Goal: Task Accomplishment & Management: Manage account settings

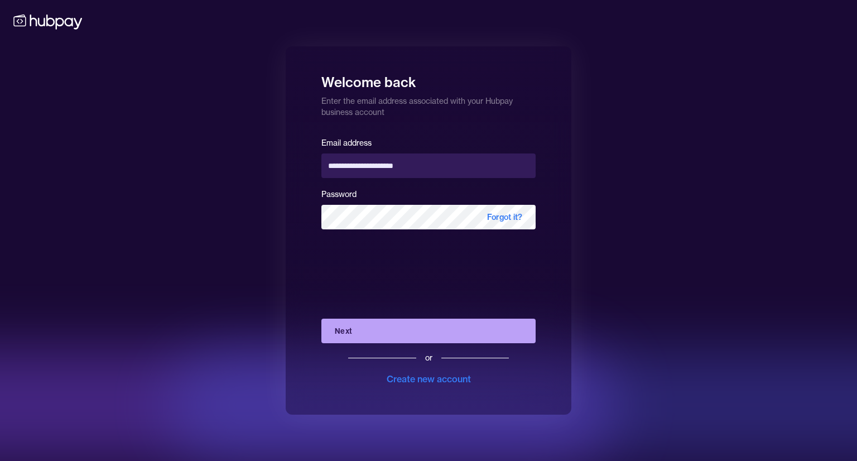
click at [405, 335] on button "Next" at bounding box center [428, 331] width 214 height 25
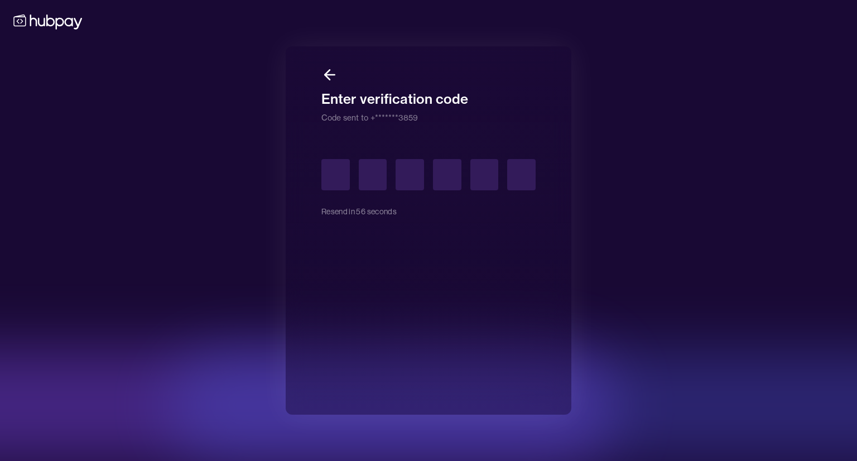
type input "*"
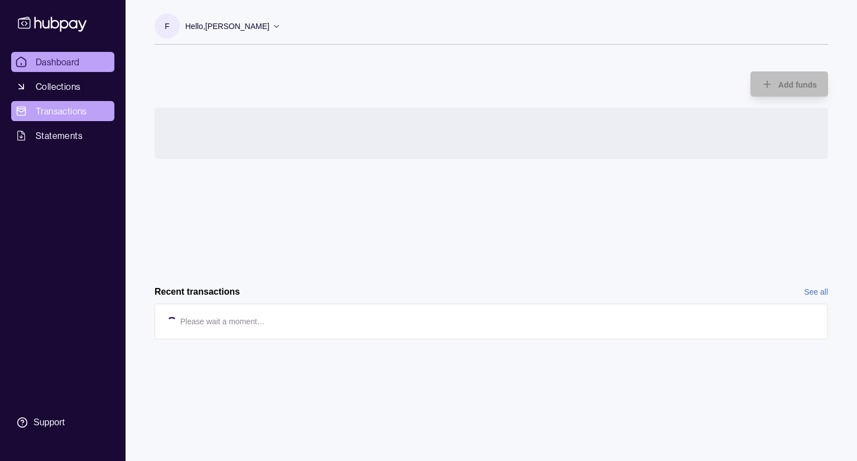
click at [66, 109] on span "Transactions" at bounding box center [61, 110] width 51 height 13
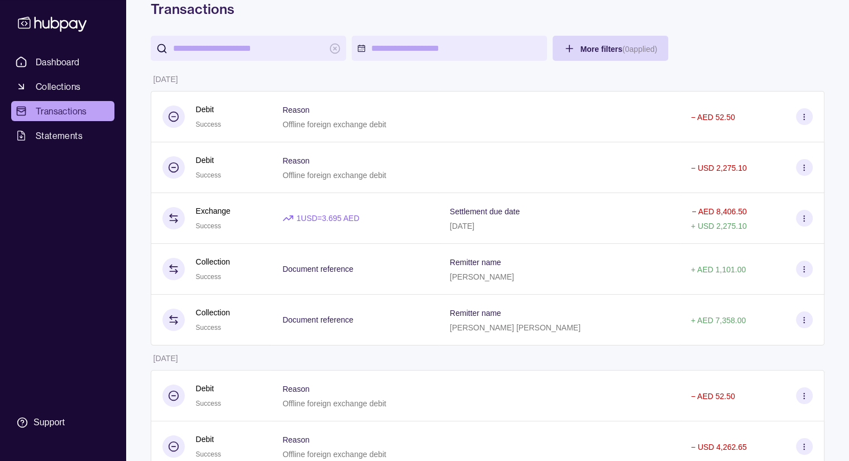
scroll to position [167, 0]
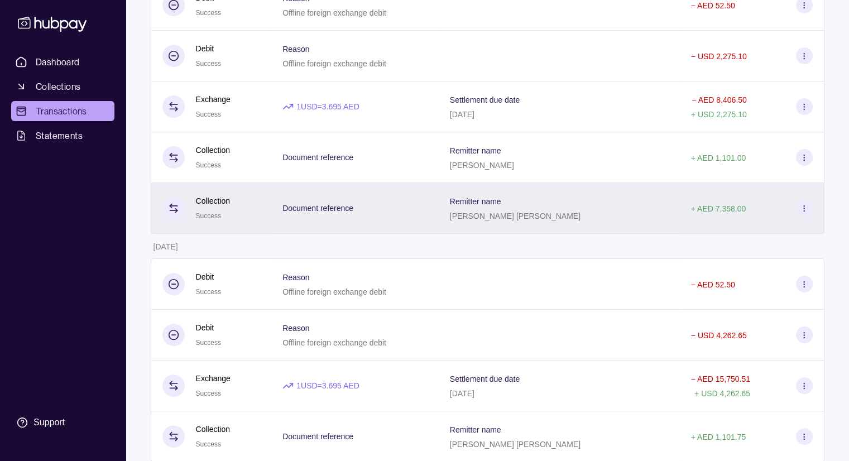
click at [806, 211] on icon at bounding box center [804, 208] width 8 height 8
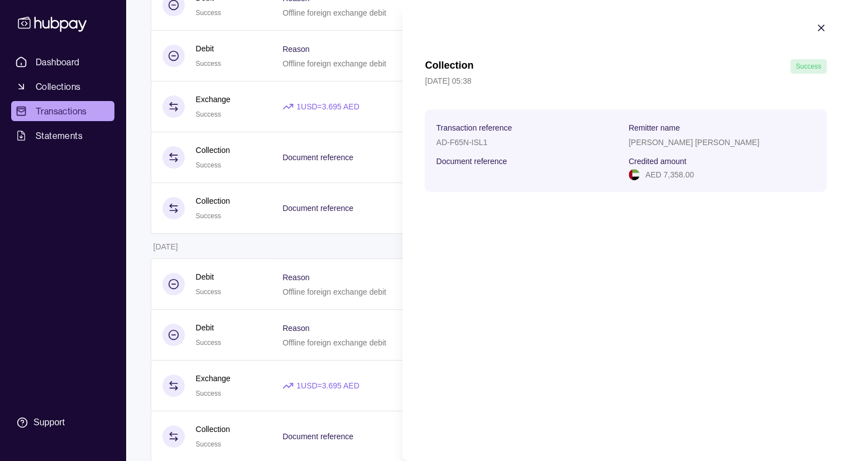
click at [818, 33] on div at bounding box center [820, 29] width 11 height 15
